Goal: Check status: Check status

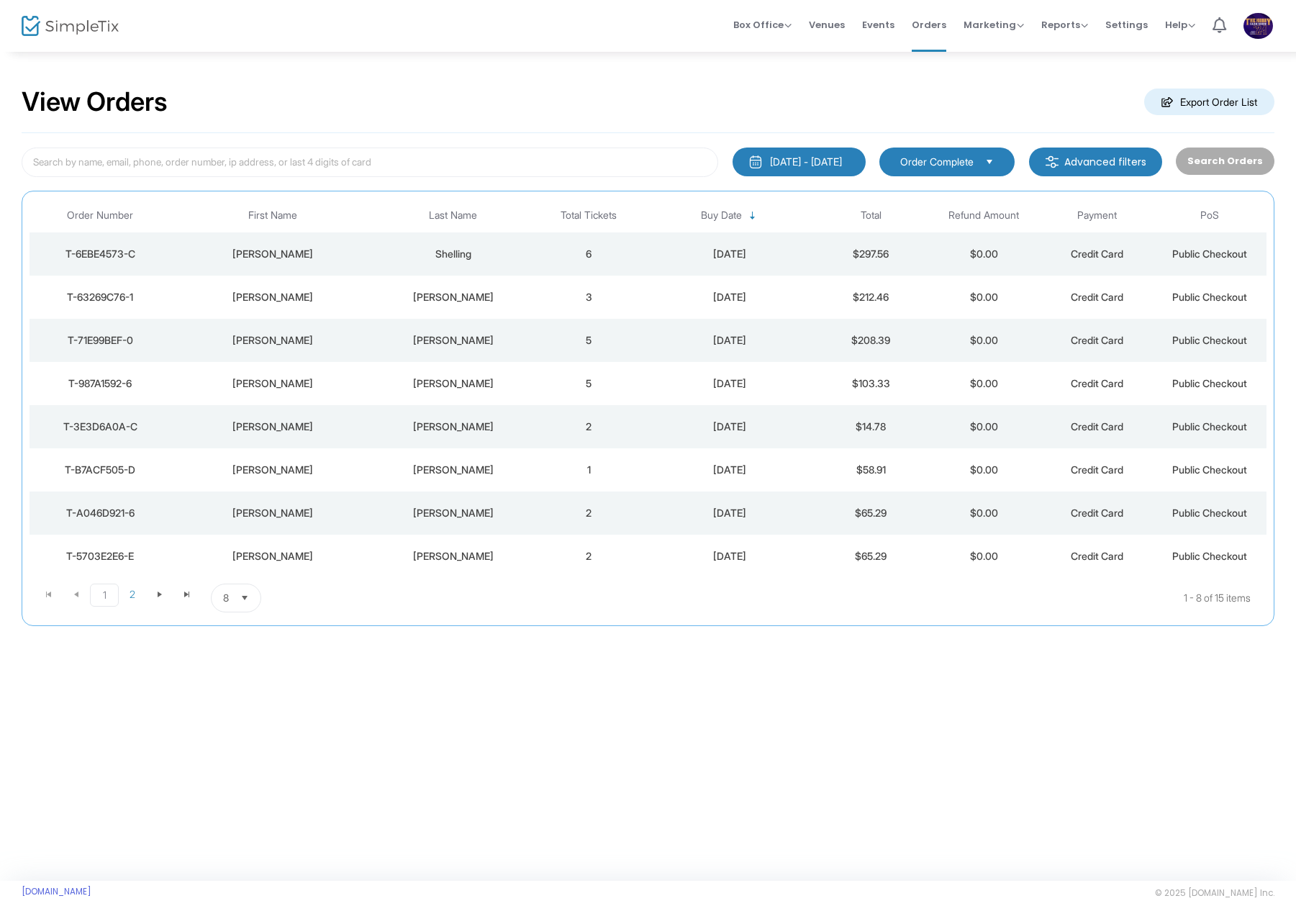
click at [865, 162] on button "[DATE] - [DATE]" at bounding box center [799, 161] width 133 height 29
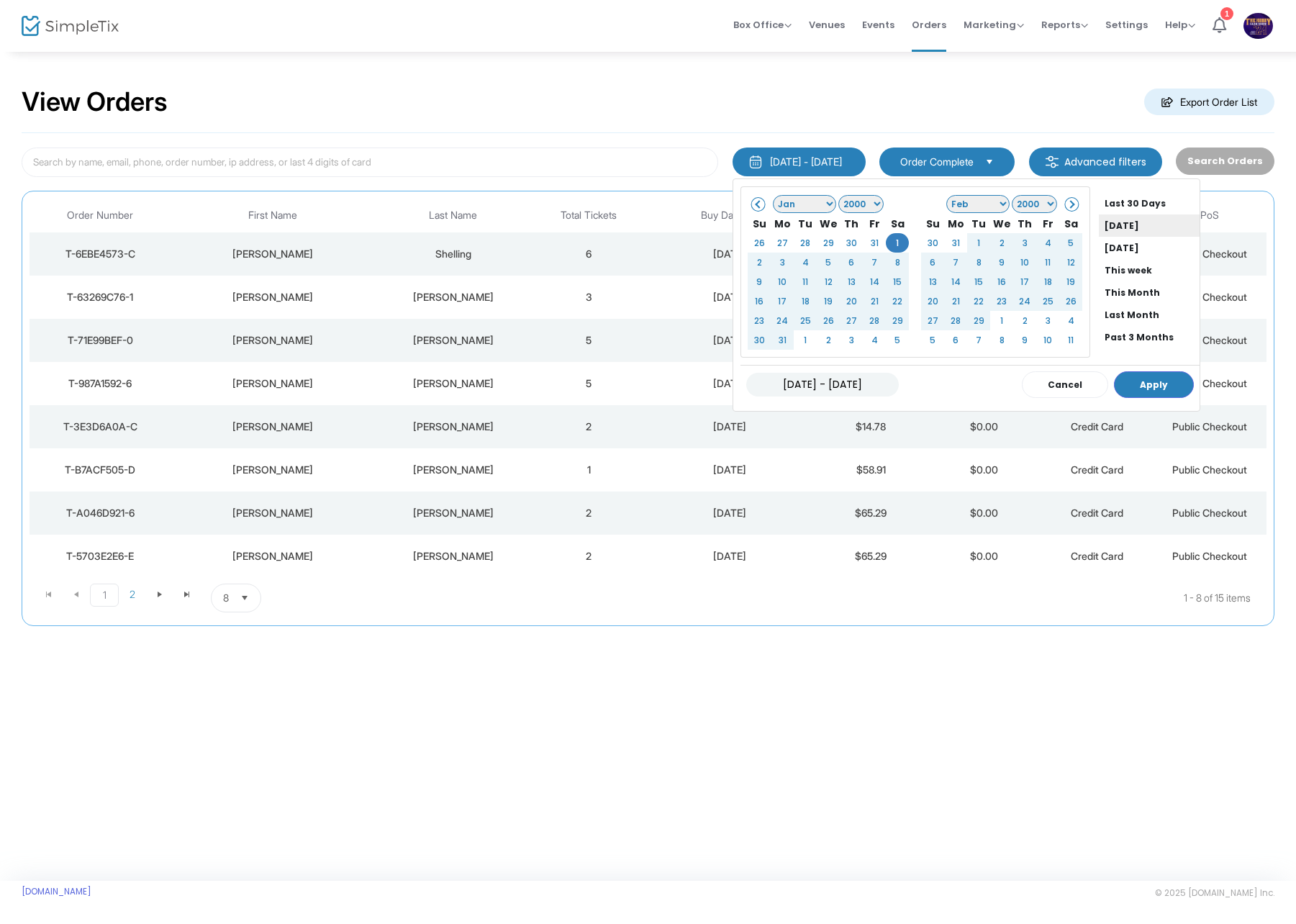
click at [1099, 227] on li "[DATE]" at bounding box center [1149, 225] width 100 height 23
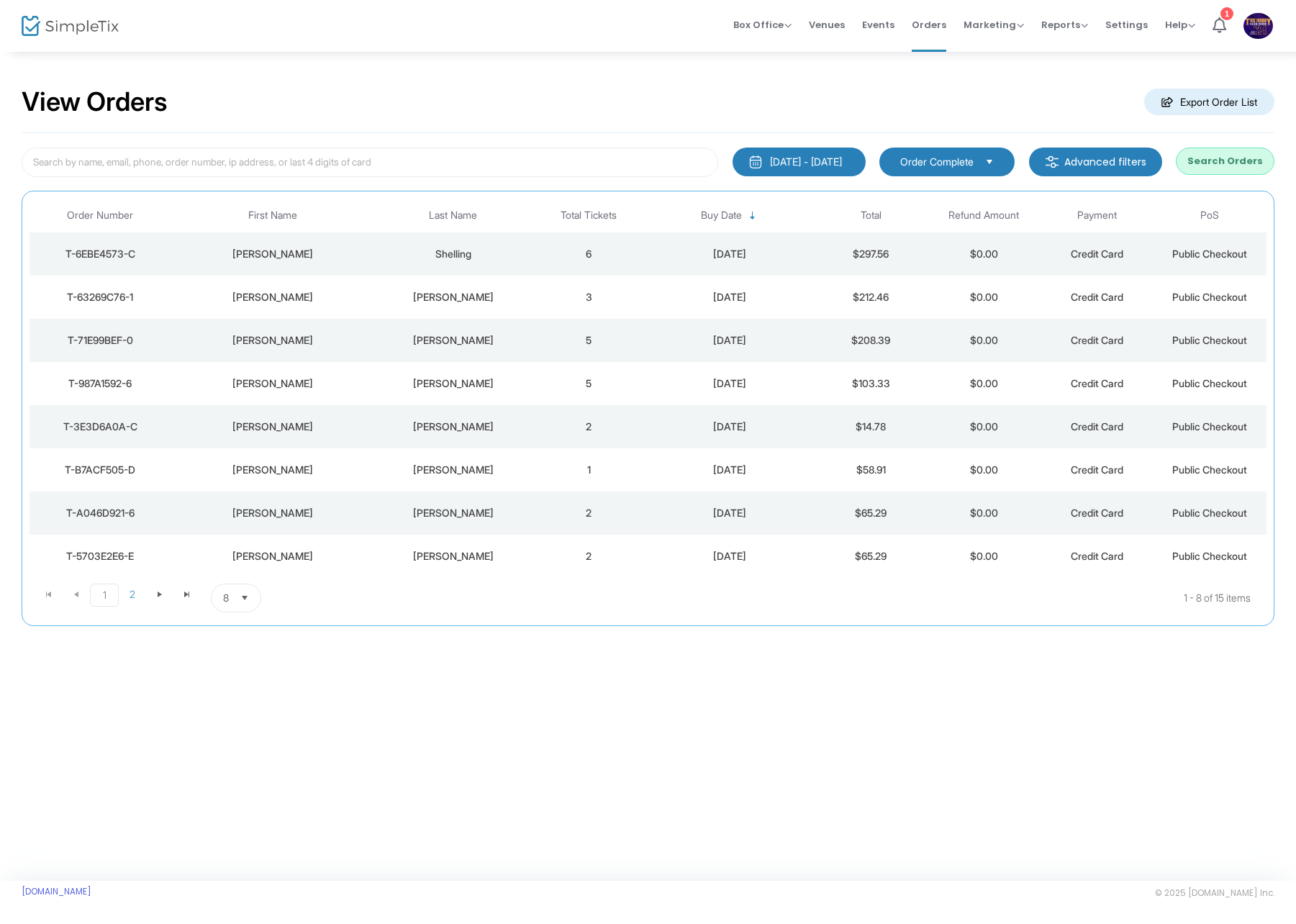
click at [1241, 158] on button "Search Orders" at bounding box center [1225, 160] width 99 height 27
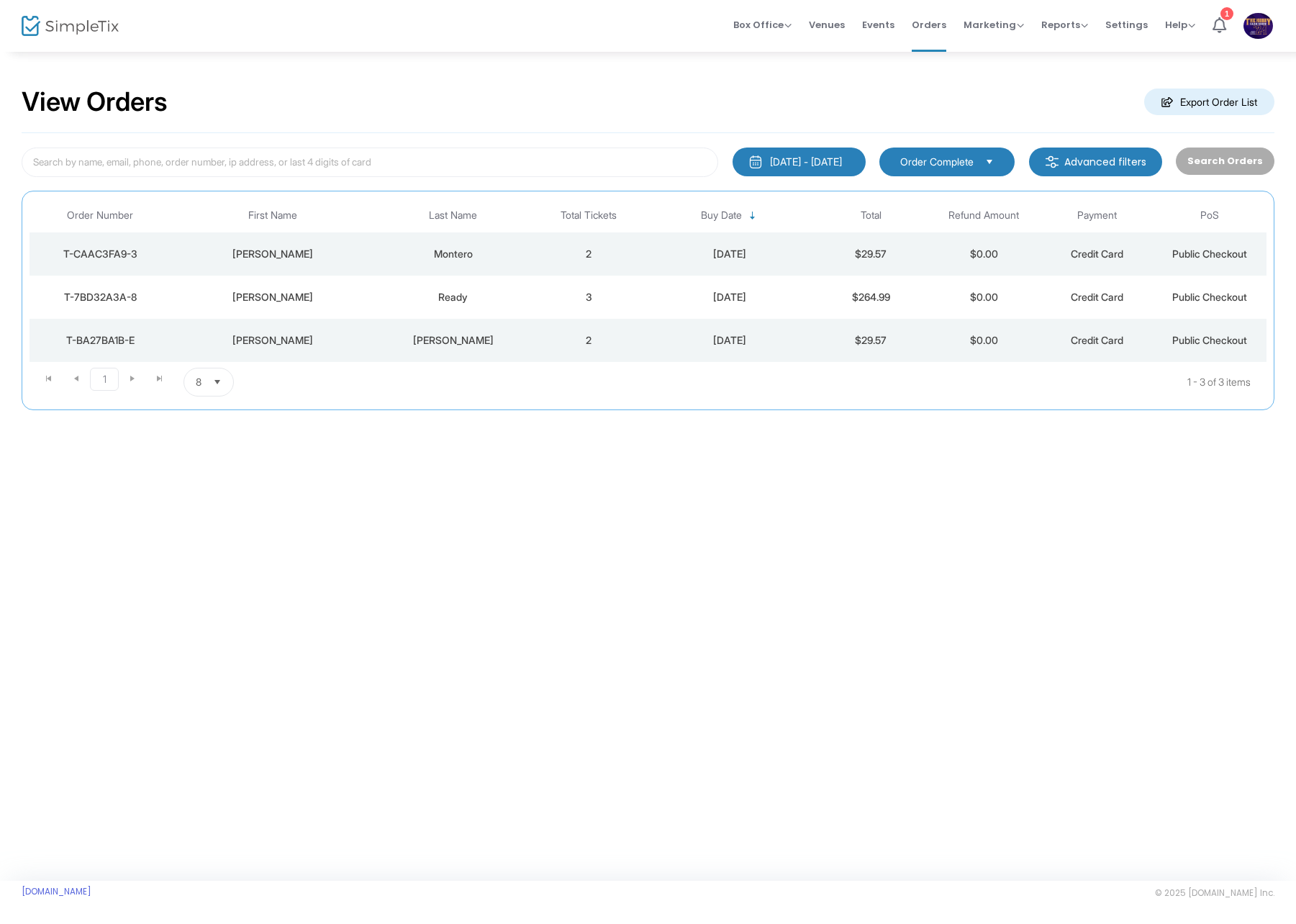
click at [476, 254] on div "Montero" at bounding box center [453, 254] width 151 height 14
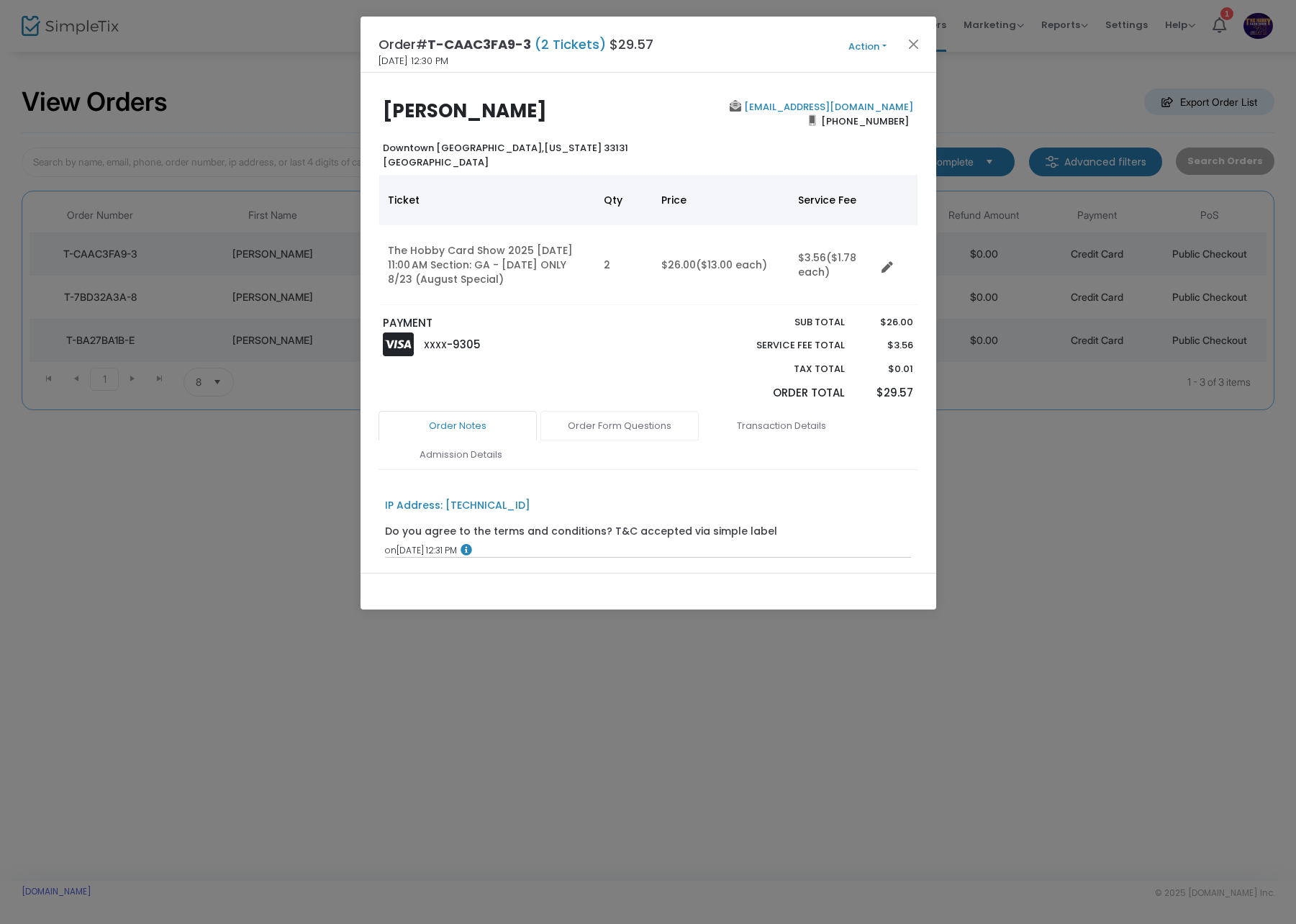
click at [646, 430] on link "Order Form Questions" at bounding box center [619, 426] width 158 height 30
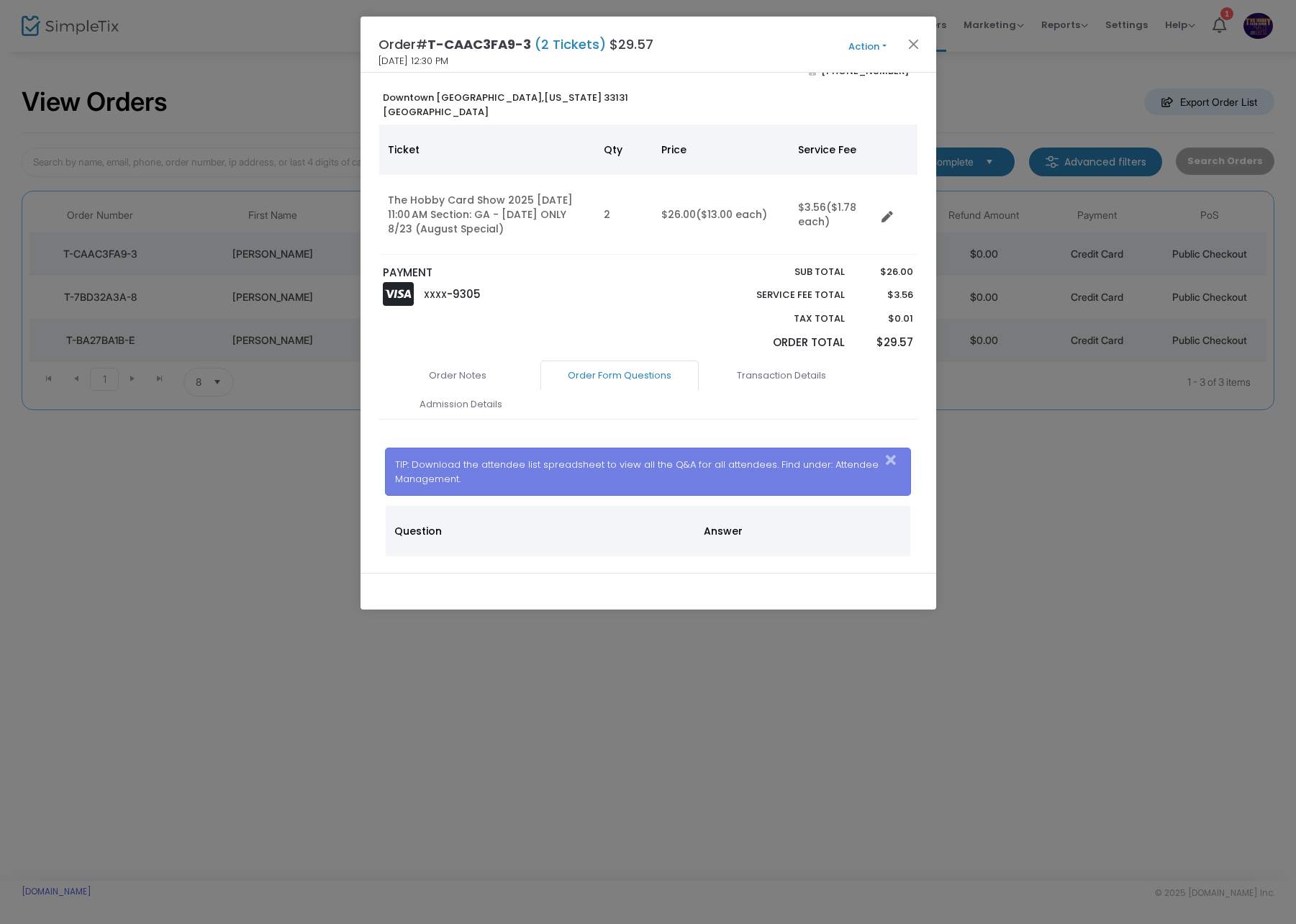
scroll to position [144, 0]
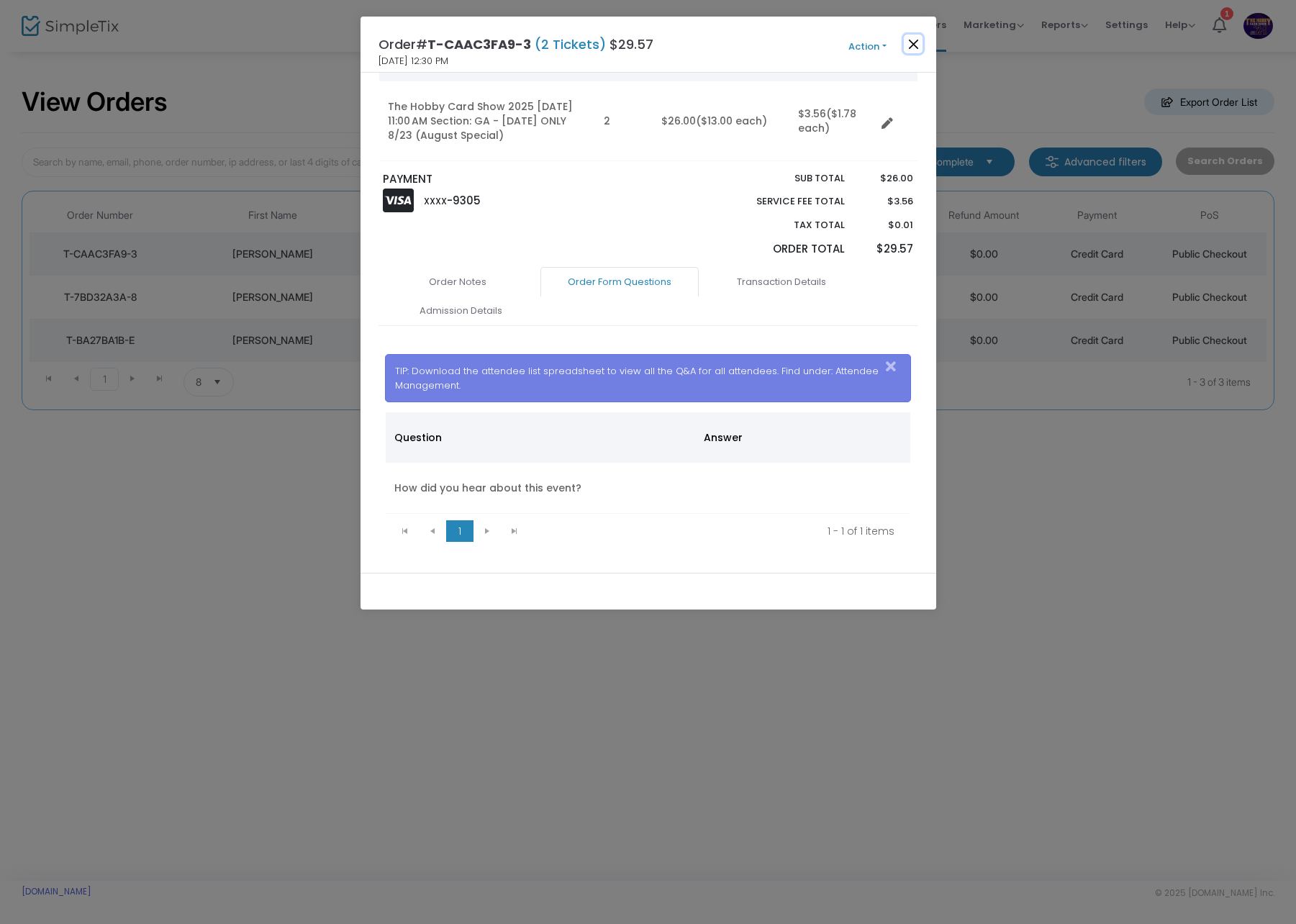
click at [909, 44] on button "Close" at bounding box center [914, 44] width 19 height 19
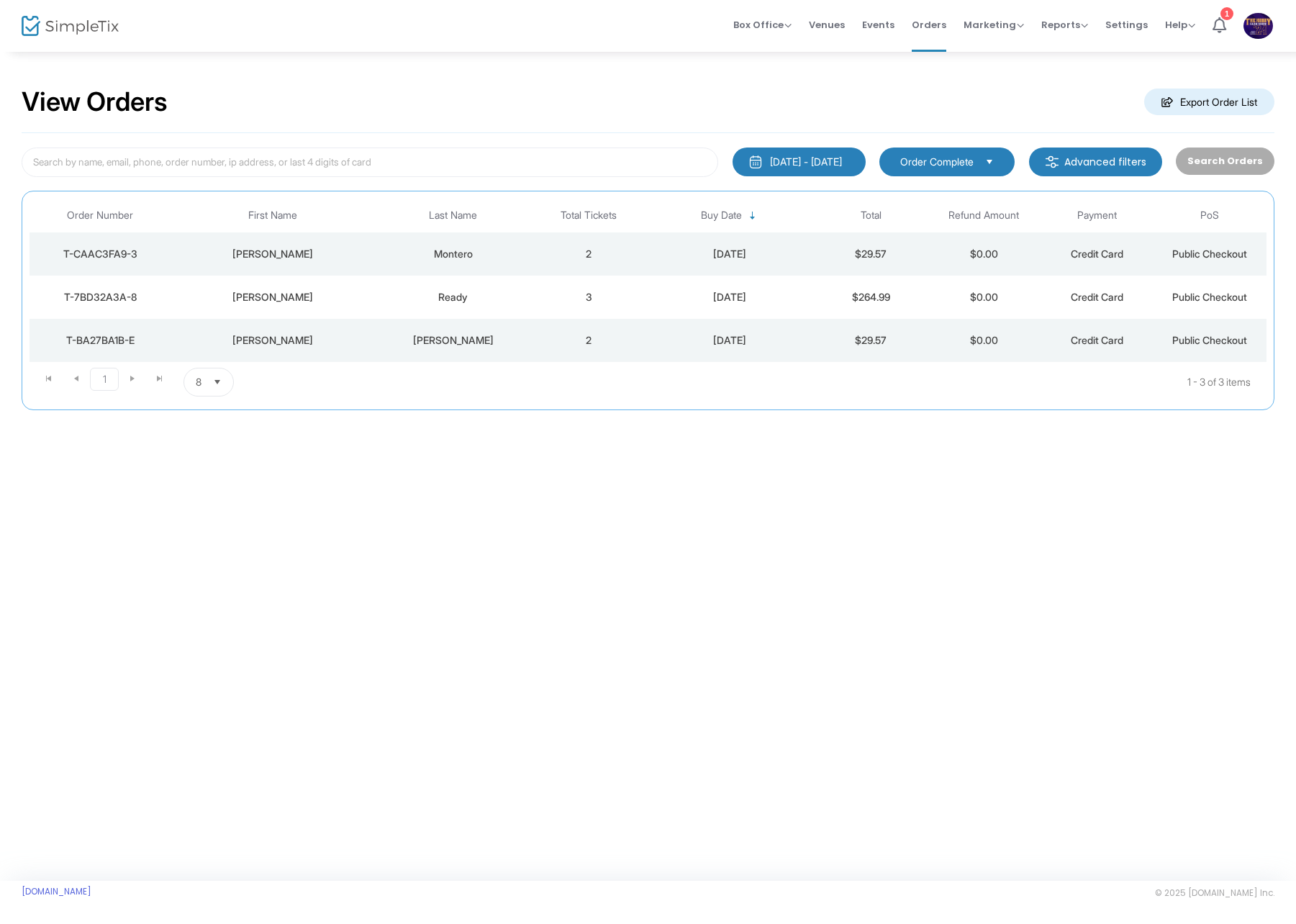
click at [399, 303] on div "Ready" at bounding box center [453, 297] width 151 height 14
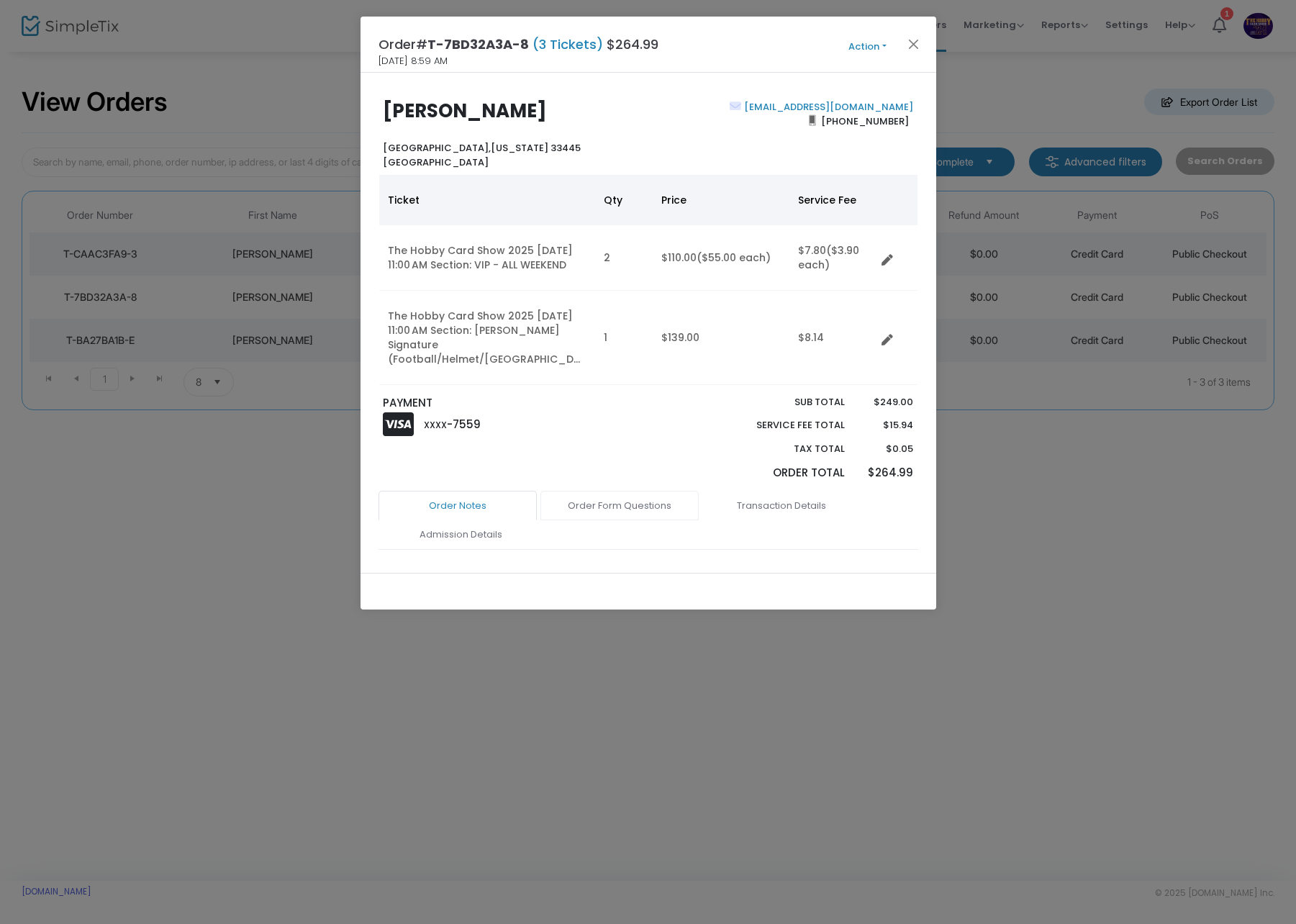
click at [662, 490] on link "Order Form Questions" at bounding box center [619, 505] width 158 height 30
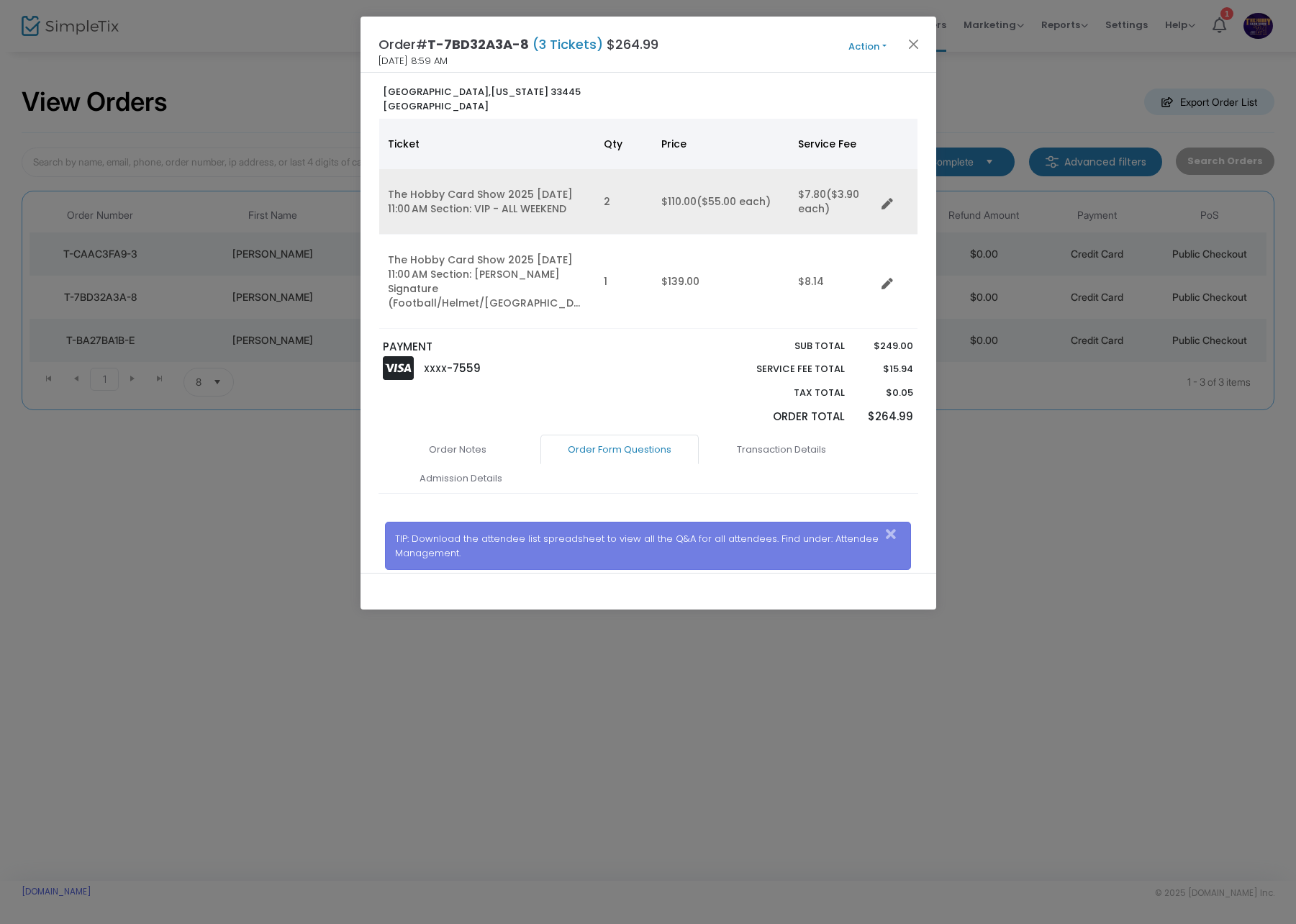
scroll to position [0, 0]
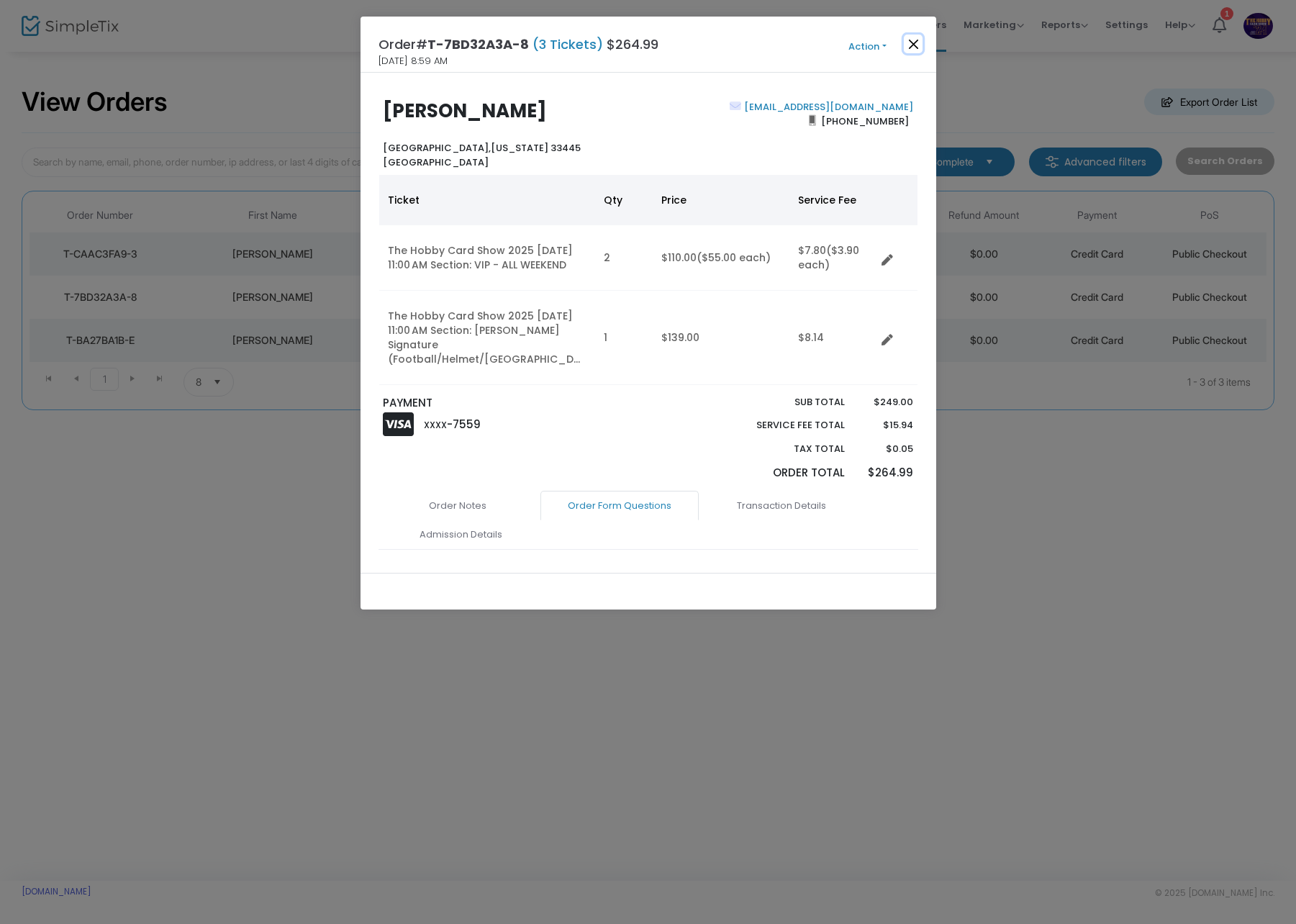
click at [910, 43] on button "Close" at bounding box center [914, 44] width 19 height 19
